Goal: Check status: Check status

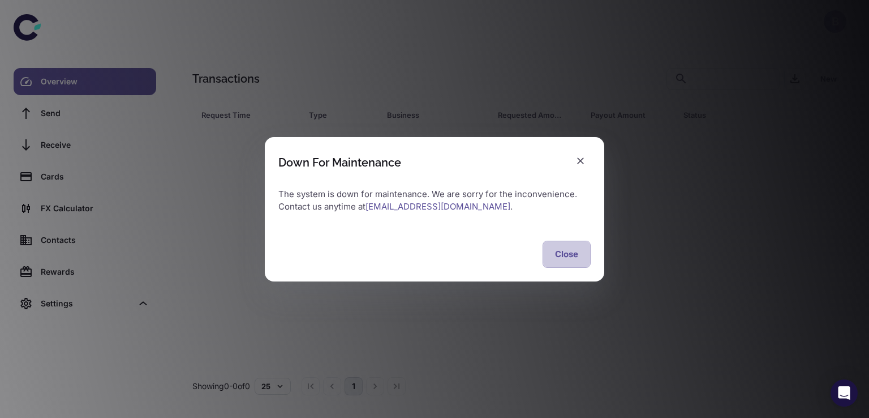
click at [570, 255] on button "Close" at bounding box center [567, 254] width 48 height 27
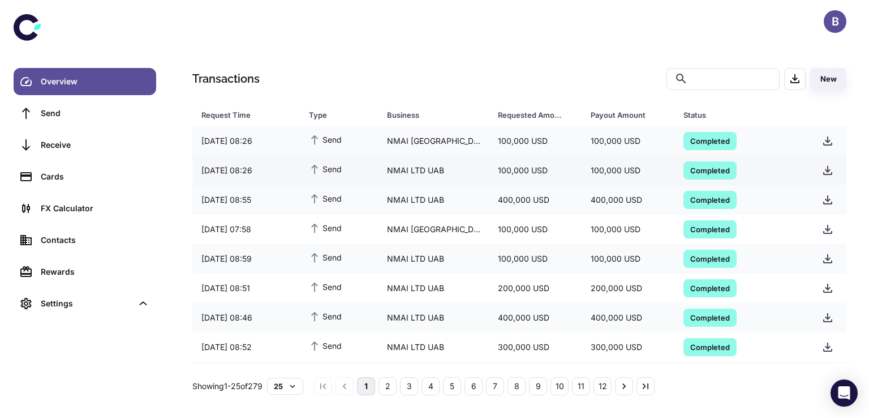
click at [707, 168] on span "Completed" at bounding box center [710, 169] width 53 height 11
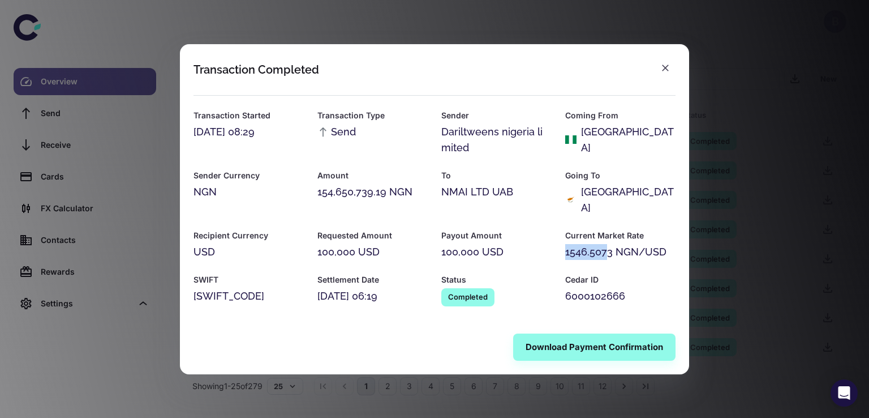
drag, startPoint x: 566, startPoint y: 244, endPoint x: 609, endPoint y: 243, distance: 43.0
click at [609, 244] on div "1546.5073 NGN/USD" at bounding box center [620, 252] width 110 height 16
click at [556, 260] on div "Cedar ID 6000102666" at bounding box center [614, 283] width 124 height 46
drag, startPoint x: 566, startPoint y: 244, endPoint x: 613, endPoint y: 246, distance: 47.6
click at [613, 246] on div "1546.5073 NGN/USD" at bounding box center [620, 252] width 110 height 16
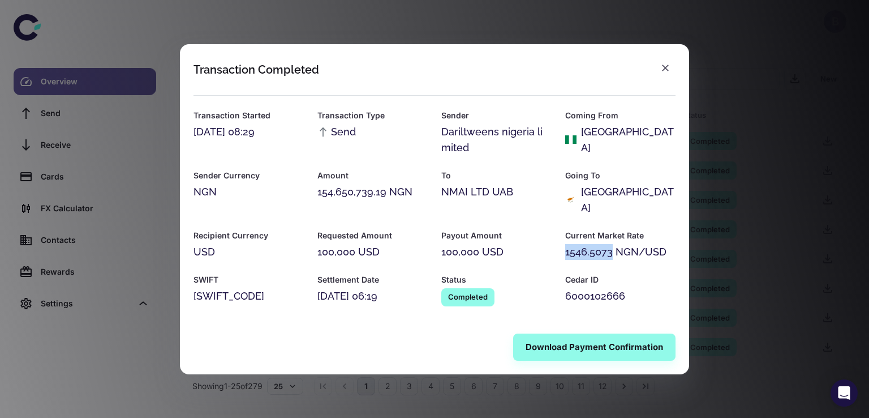
copy div "1546.5073"
click at [665, 74] on icon "button" at bounding box center [665, 67] width 11 height 11
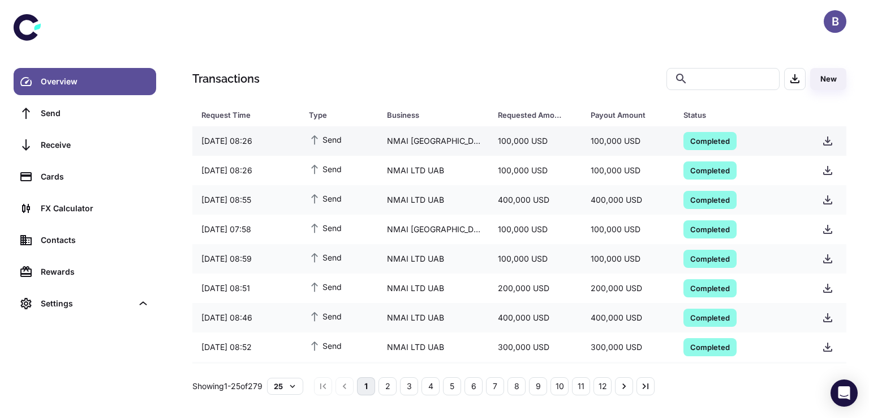
click at [711, 140] on span "Completed" at bounding box center [710, 140] width 53 height 11
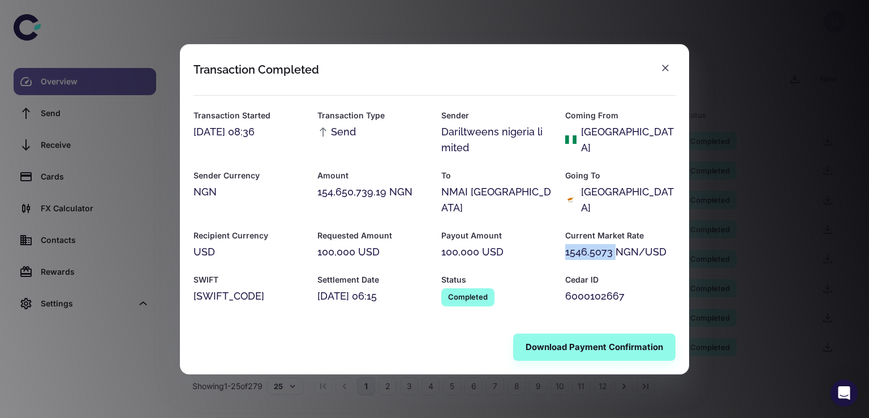
drag, startPoint x: 565, startPoint y: 245, endPoint x: 617, endPoint y: 245, distance: 52.1
click at [617, 245] on div "1546.5073 NGN/USD" at bounding box center [620, 252] width 110 height 16
copy div "1546.5073"
